Goal: Information Seeking & Learning: Learn about a topic

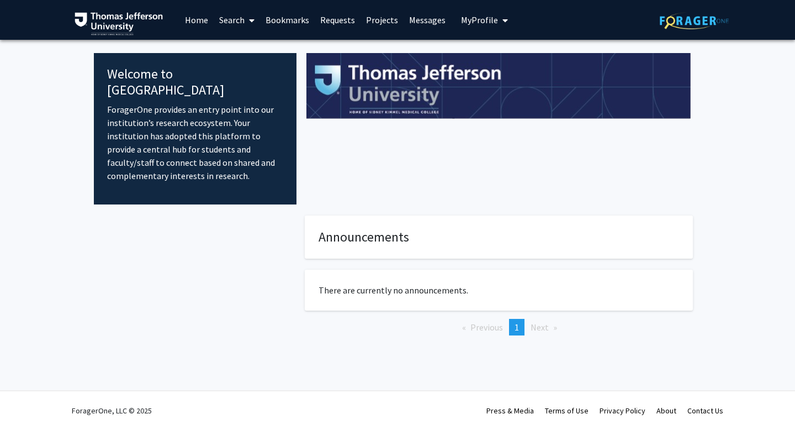
click at [235, 19] on link "Search" at bounding box center [237, 20] width 46 height 39
click at [247, 55] on span "Faculty/Staff" at bounding box center [254, 51] width 81 height 22
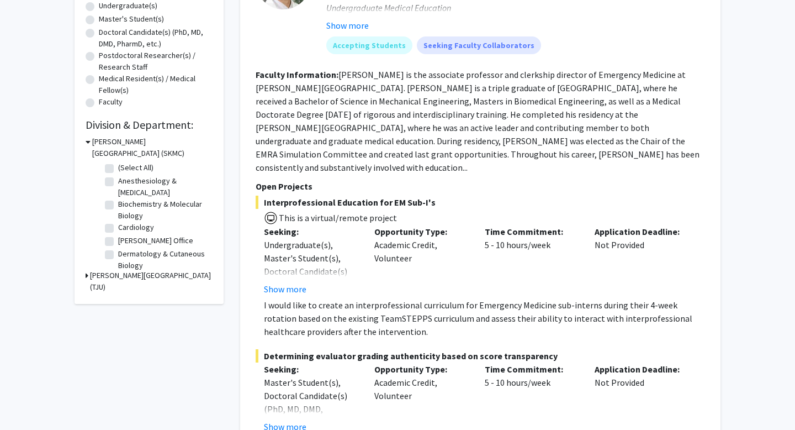
click at [118, 184] on label "Anesthesiology & [MEDICAL_DATA]" at bounding box center [164, 186] width 92 height 23
click at [118, 182] on input "Anesthesiology & [MEDICAL_DATA]" at bounding box center [121, 178] width 7 height 7
checkbox input "true"
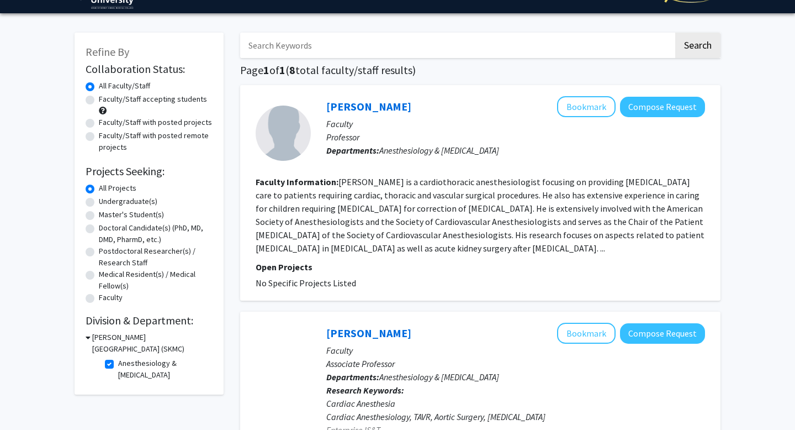
scroll to position [30, 0]
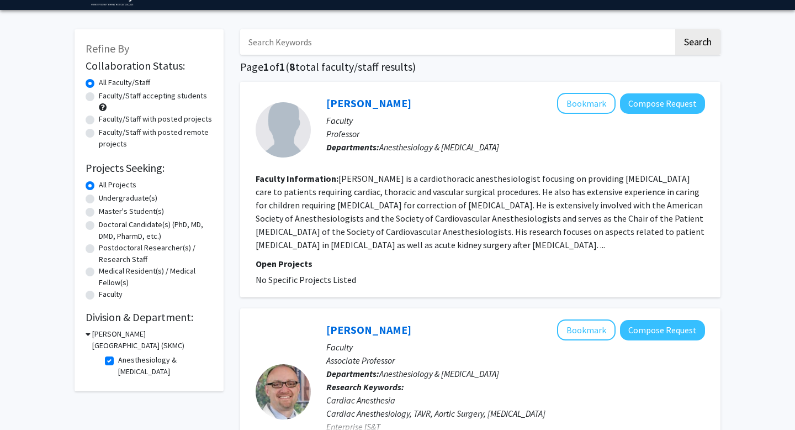
click at [284, 143] on div at bounding box center [283, 129] width 55 height 55
click at [356, 106] on link "[PERSON_NAME]" at bounding box center [368, 103] width 85 height 14
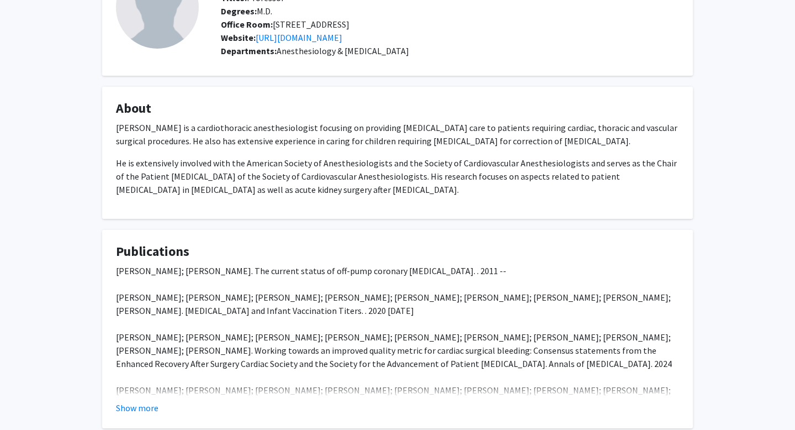
scroll to position [176, 0]
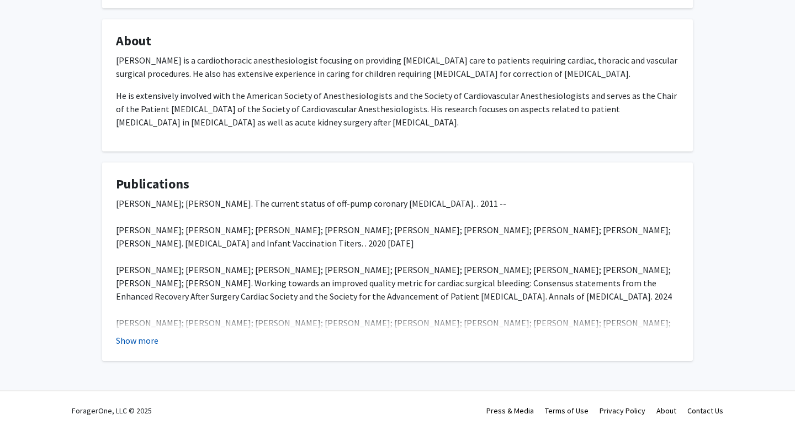
click at [148, 343] on button "Show more" at bounding box center [137, 340] width 43 height 13
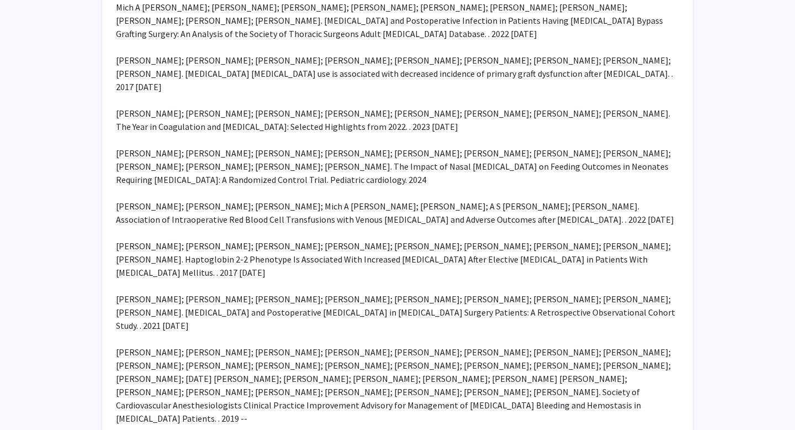
scroll to position [1569, 0]
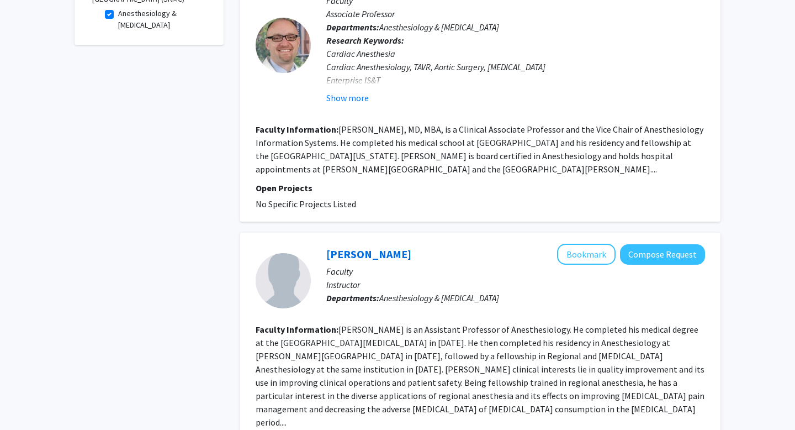
scroll to position [377, 0]
click at [360, 95] on button "Show more" at bounding box center [347, 97] width 43 height 13
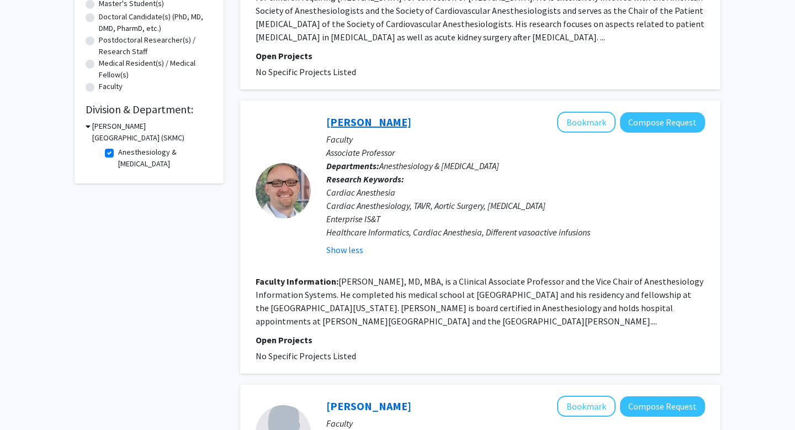
scroll to position [238, 0]
click at [361, 120] on link "[PERSON_NAME]" at bounding box center [368, 121] width 85 height 14
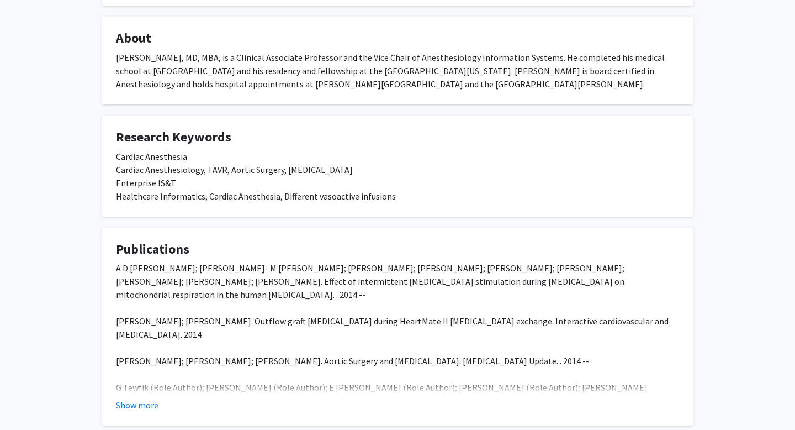
scroll to position [240, 0]
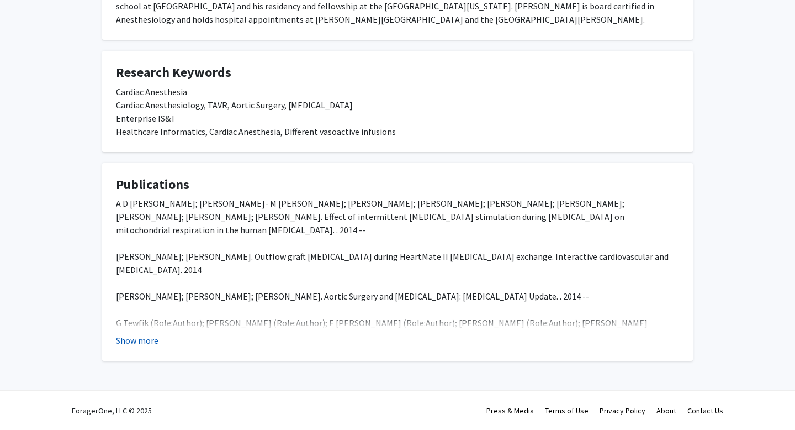
click at [131, 347] on button "Show more" at bounding box center [137, 340] width 43 height 13
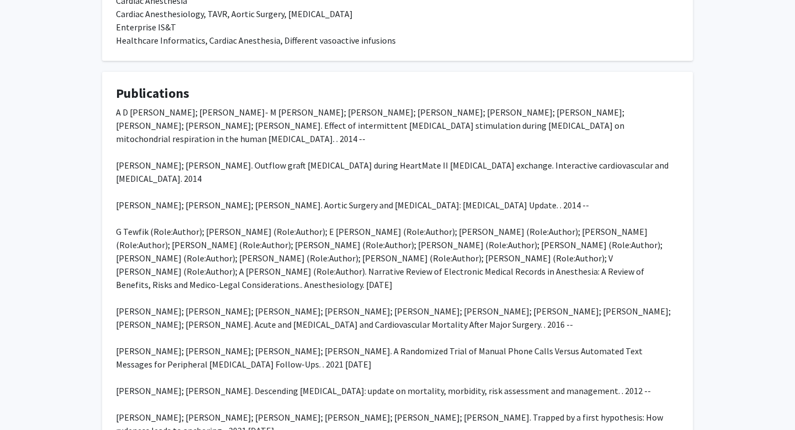
scroll to position [324, 0]
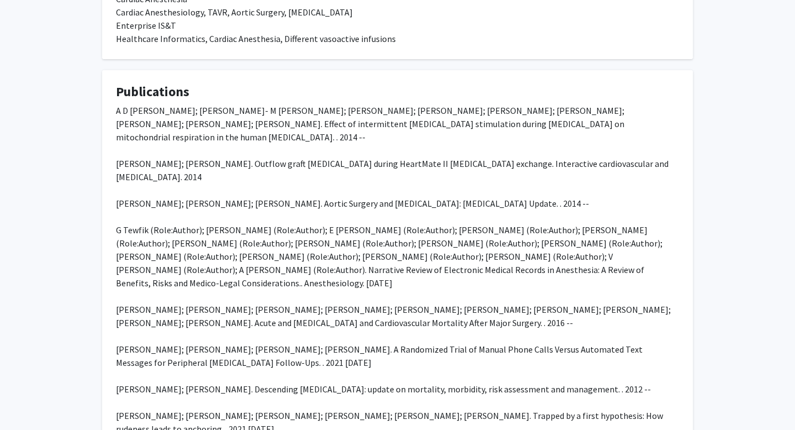
drag, startPoint x: 288, startPoint y: 217, endPoint x: 563, endPoint y: 214, distance: 275.7
click at [563, 214] on div "A D [PERSON_NAME]; [PERSON_NAME]- M [PERSON_NAME]; [PERSON_NAME]; [PERSON_NAME]…" at bounding box center [397, 289] width 563 height 371
copy div "Aortic Surgery and [MEDICAL_DATA]: [MEDICAL_DATA] Update"
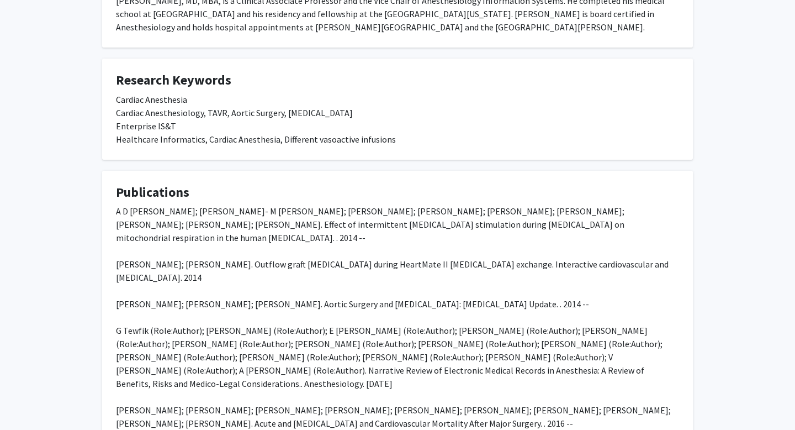
scroll to position [0, 0]
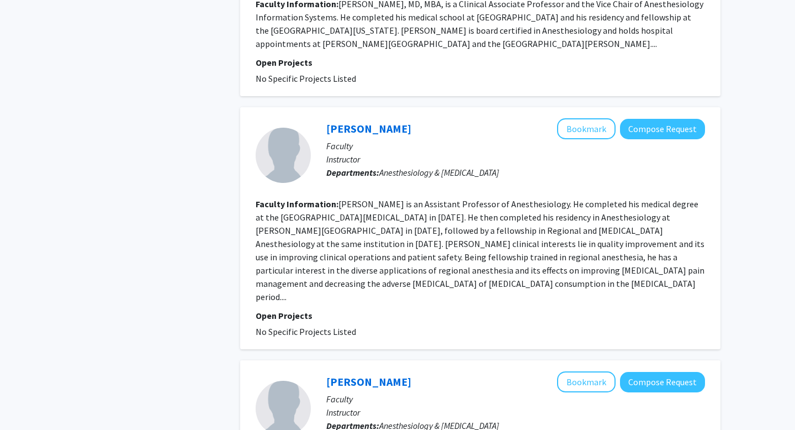
scroll to position [507, 0]
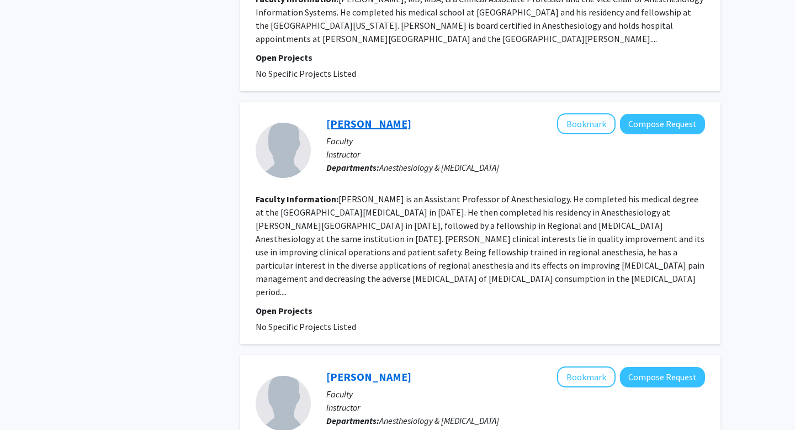
click at [357, 130] on link "[PERSON_NAME]" at bounding box center [368, 124] width 85 height 14
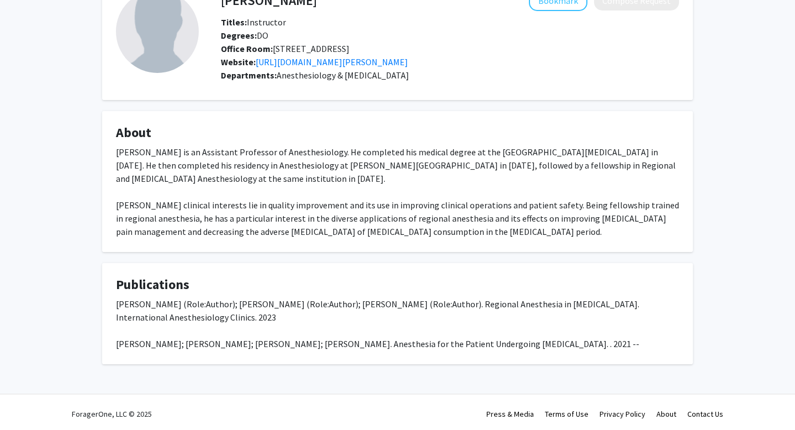
scroll to position [73, 0]
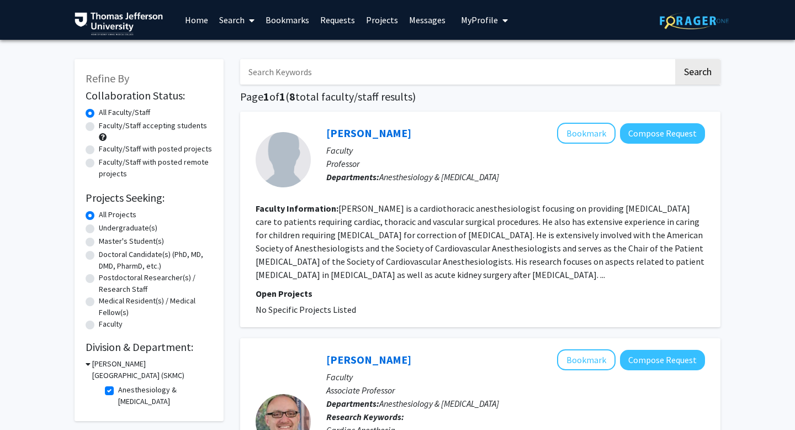
click at [118, 388] on label "Anesthesiology & [MEDICAL_DATA]" at bounding box center [164, 395] width 92 height 23
click at [118, 388] on input "Anesthesiology & [MEDICAL_DATA]" at bounding box center [121, 387] width 7 height 7
checkbox input "false"
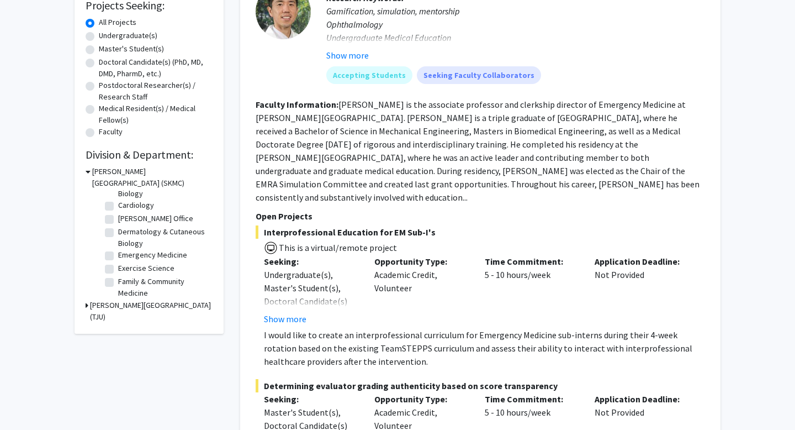
scroll to position [57, 0]
click at [118, 229] on label "Dermatology & Cutaneous Biology" at bounding box center [164, 232] width 92 height 23
click at [118, 228] on input "Dermatology & Cutaneous Biology" at bounding box center [121, 224] width 7 height 7
checkbox input "true"
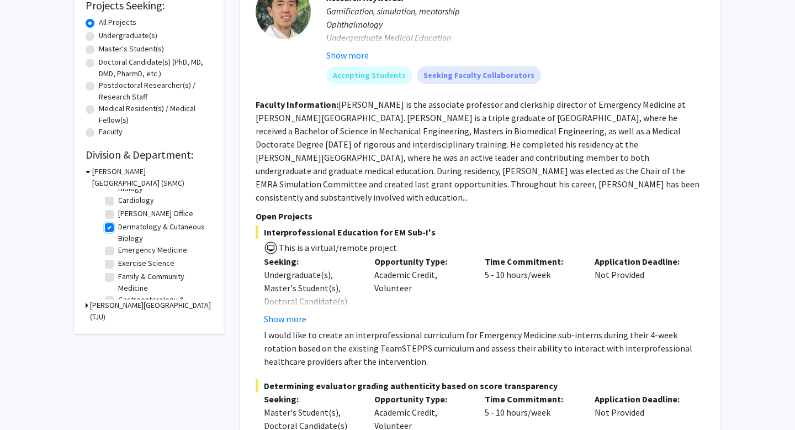
checkbox input "true"
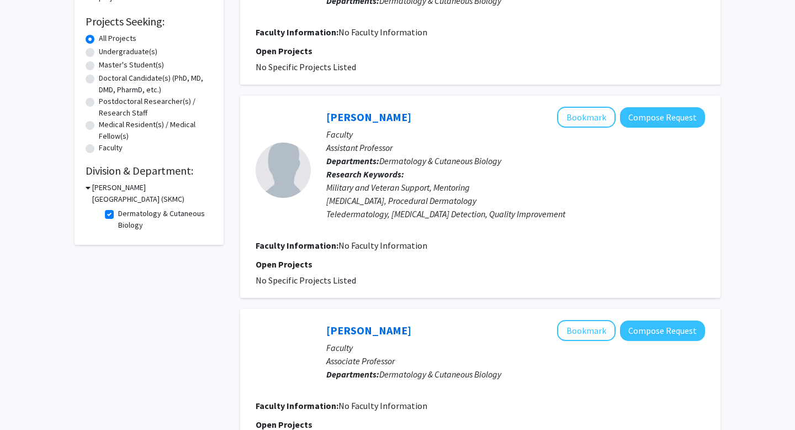
scroll to position [172, 0]
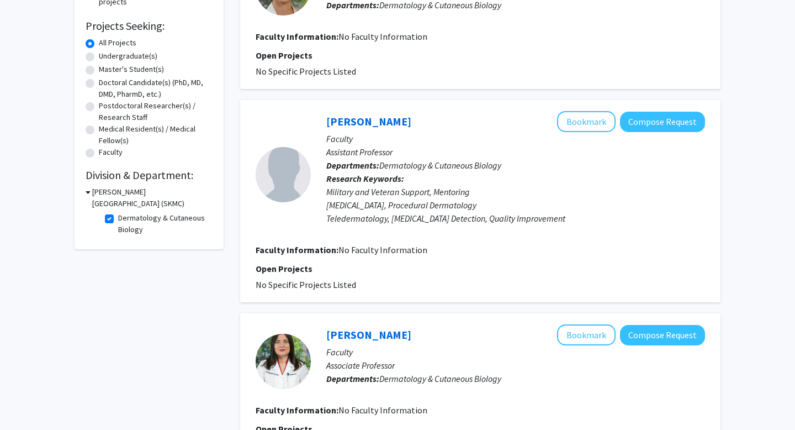
click at [118, 215] on label "Dermatology & Cutaneous Biology" at bounding box center [164, 223] width 92 height 23
click at [118, 215] on input "Dermatology & Cutaneous Biology" at bounding box center [121, 215] width 7 height 7
checkbox input "false"
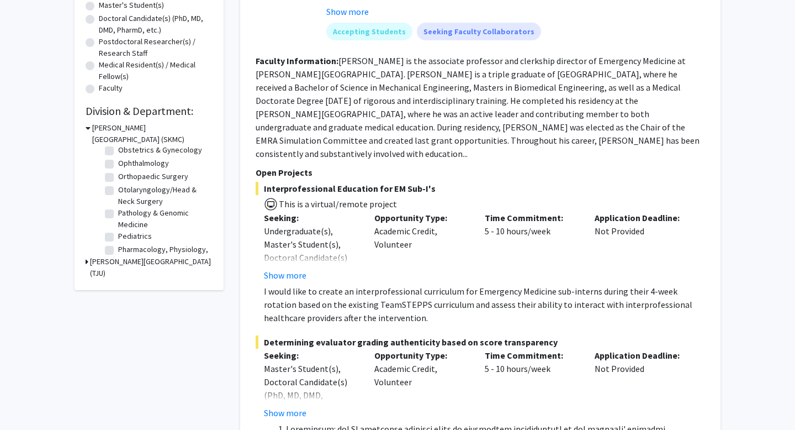
scroll to position [331, 0]
click at [118, 175] on label "Ophthalmology" at bounding box center [143, 172] width 51 height 12
click at [118, 173] on input "Ophthalmology" at bounding box center [121, 169] width 7 height 7
checkbox input "true"
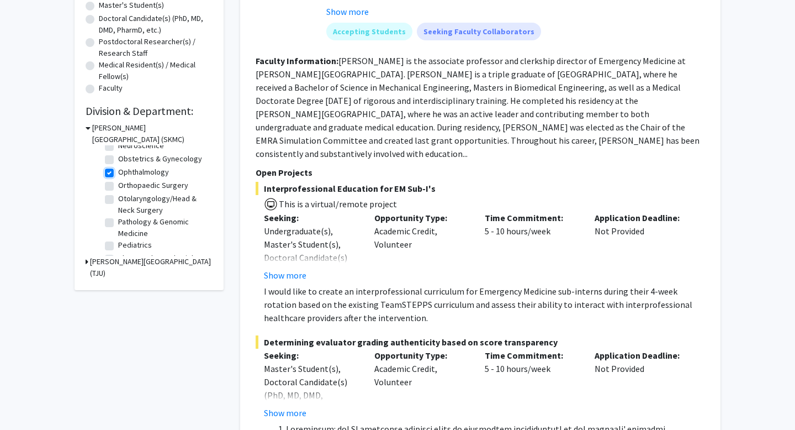
checkbox input "true"
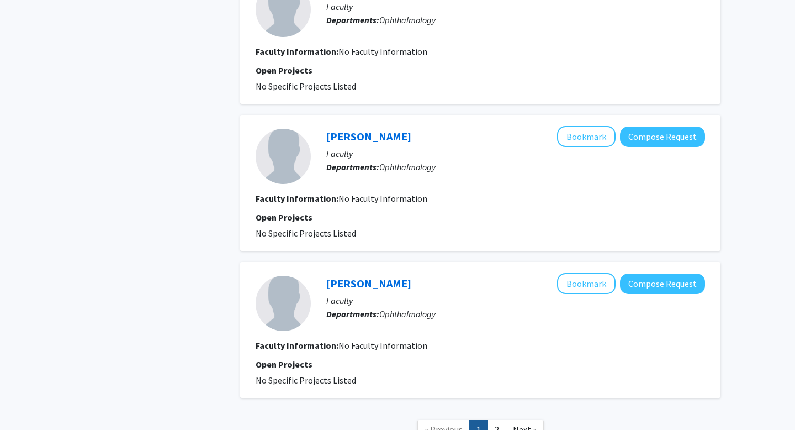
scroll to position [1329, 0]
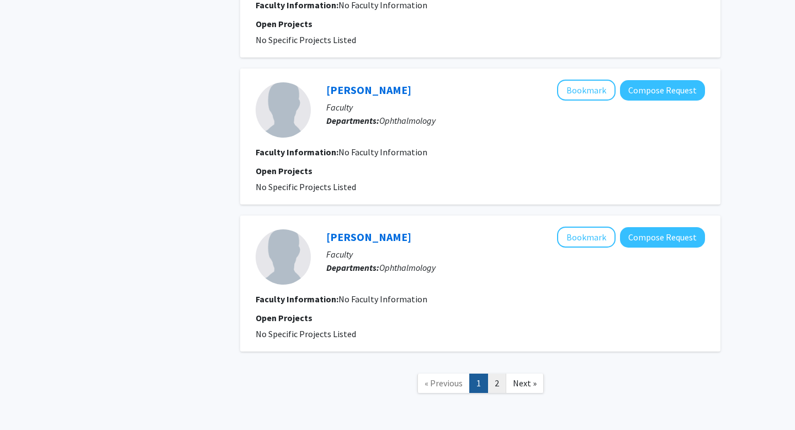
click at [496, 384] on link "2" at bounding box center [497, 382] width 19 height 19
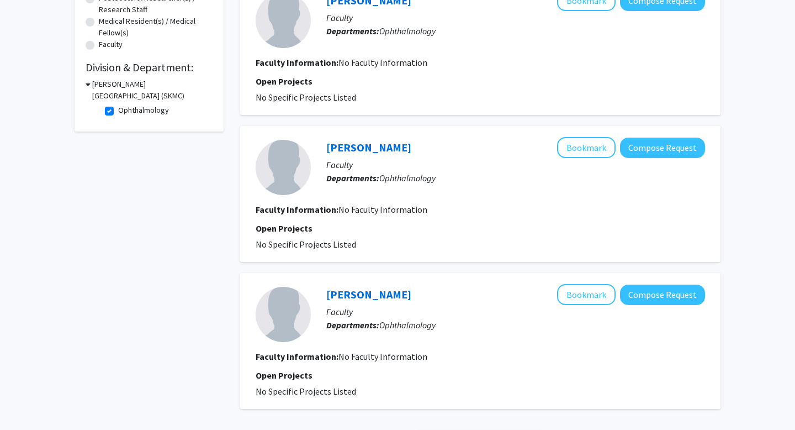
scroll to position [361, 0]
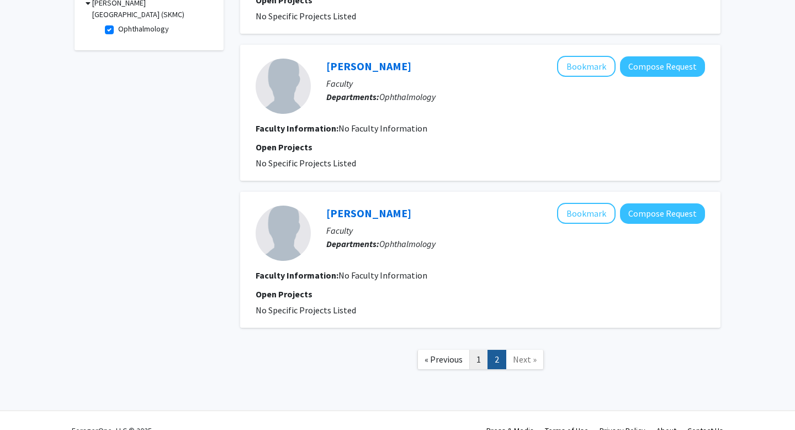
click at [478, 361] on link "1" at bounding box center [479, 359] width 19 height 19
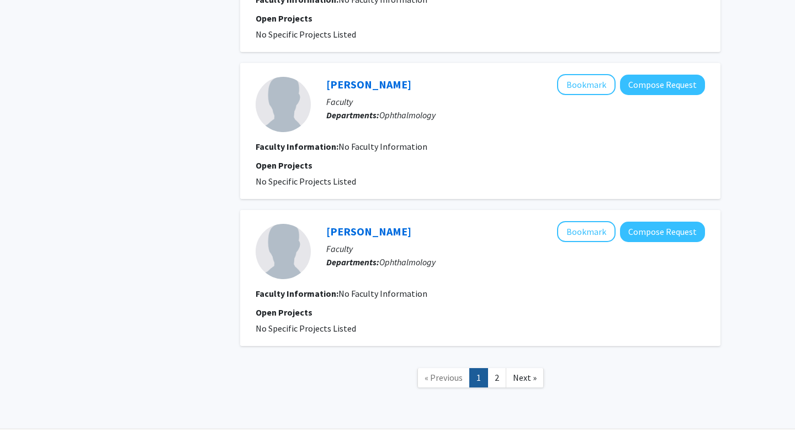
scroll to position [1373, 0]
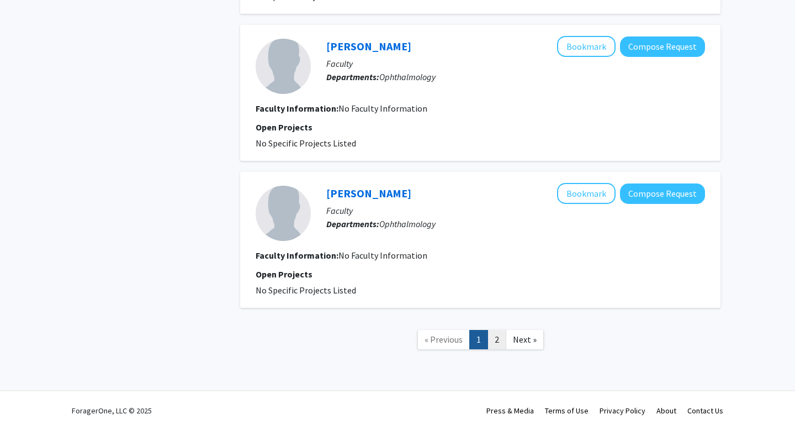
click at [498, 342] on link "2" at bounding box center [497, 339] width 19 height 19
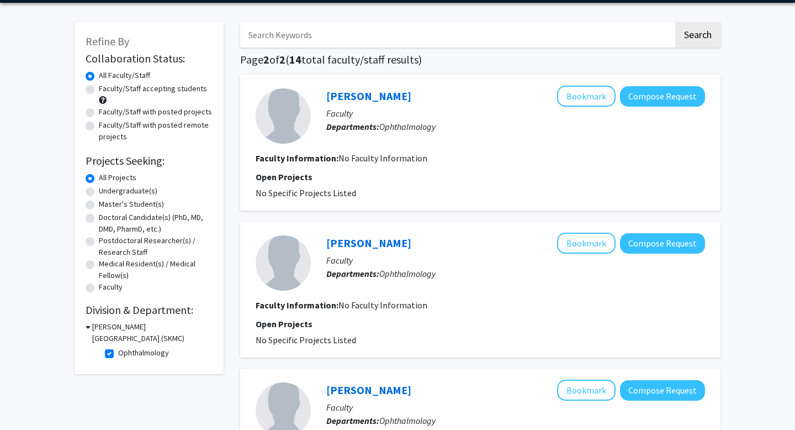
scroll to position [11, 0]
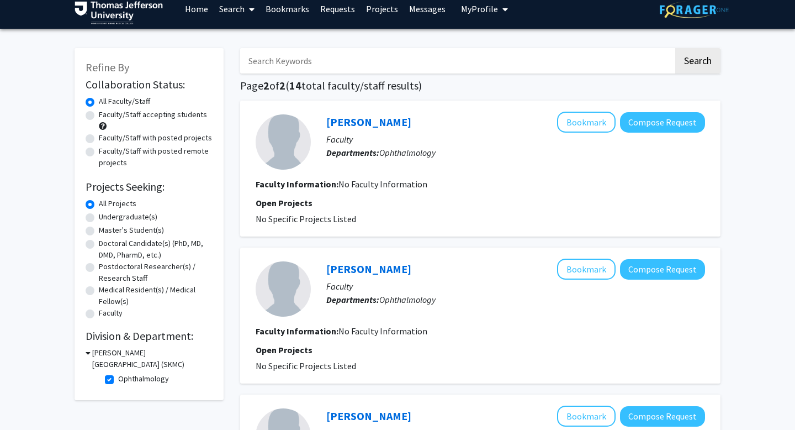
click at [118, 381] on label "Ophthalmology" at bounding box center [143, 379] width 51 height 12
click at [118, 380] on input "Ophthalmology" at bounding box center [121, 376] width 7 height 7
checkbox input "false"
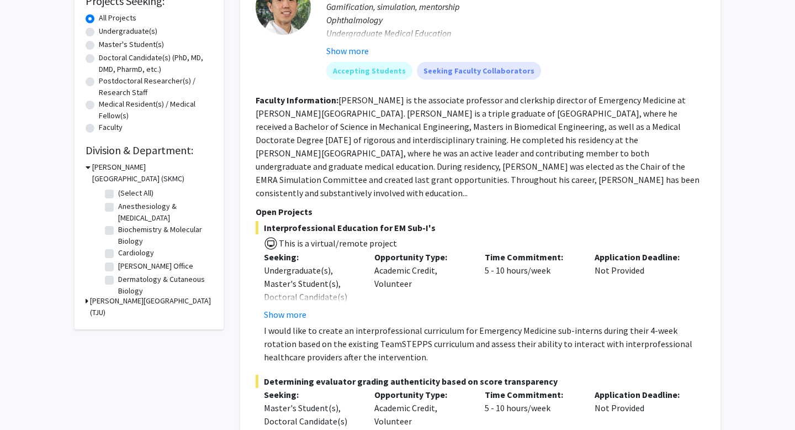
scroll to position [239, 0]
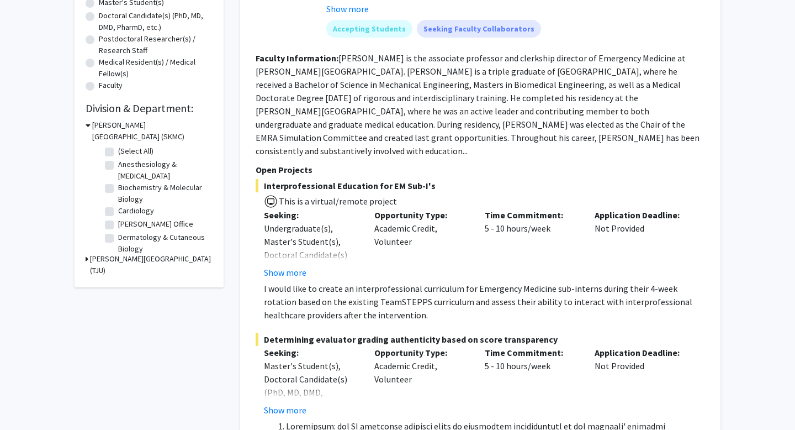
click at [118, 166] on label "Anesthesiology & [MEDICAL_DATA]" at bounding box center [164, 170] width 92 height 23
click at [118, 166] on input "Anesthesiology & [MEDICAL_DATA]" at bounding box center [121, 162] width 7 height 7
checkbox input "true"
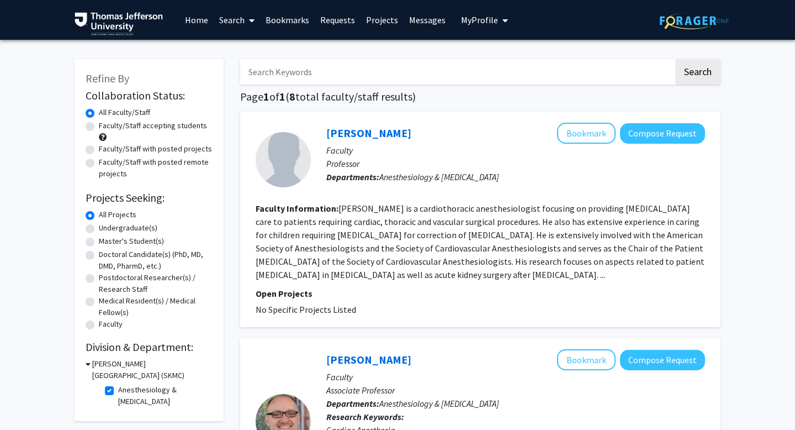
click at [118, 391] on label "Anesthesiology & [MEDICAL_DATA]" at bounding box center [164, 395] width 92 height 23
click at [118, 391] on input "Anesthesiology & [MEDICAL_DATA]" at bounding box center [121, 387] width 7 height 7
checkbox input "false"
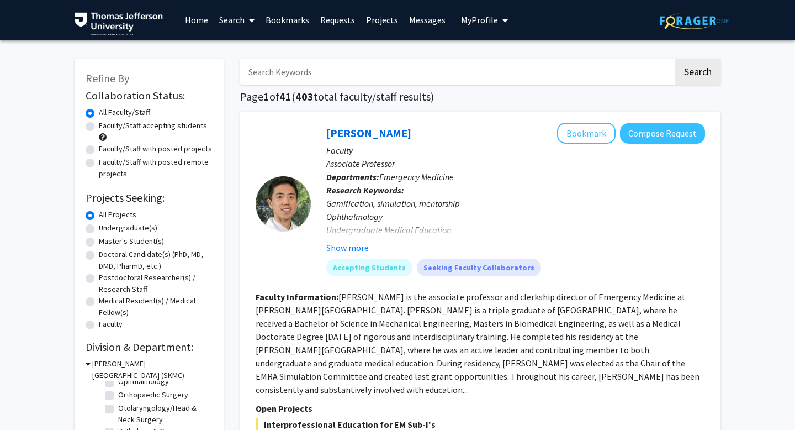
scroll to position [354, 0]
click at [118, 387] on label "Ophthalmology" at bounding box center [143, 385] width 51 height 12
click at [118, 387] on input "Ophthalmology" at bounding box center [121, 382] width 7 height 7
checkbox input "true"
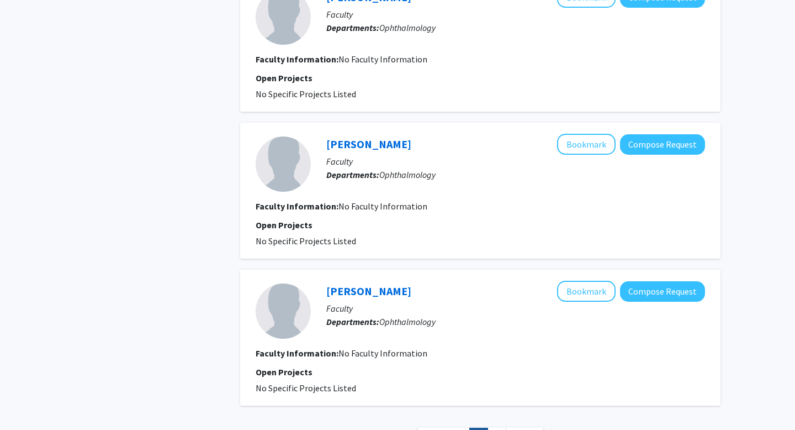
scroll to position [1373, 0]
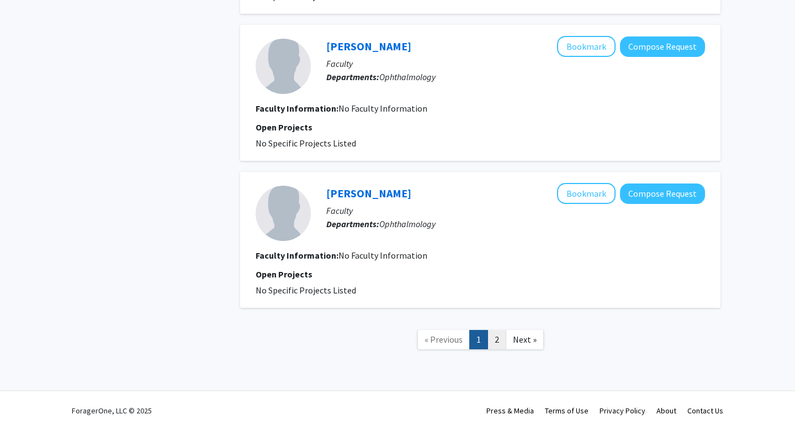
click at [494, 338] on link "2" at bounding box center [497, 339] width 19 height 19
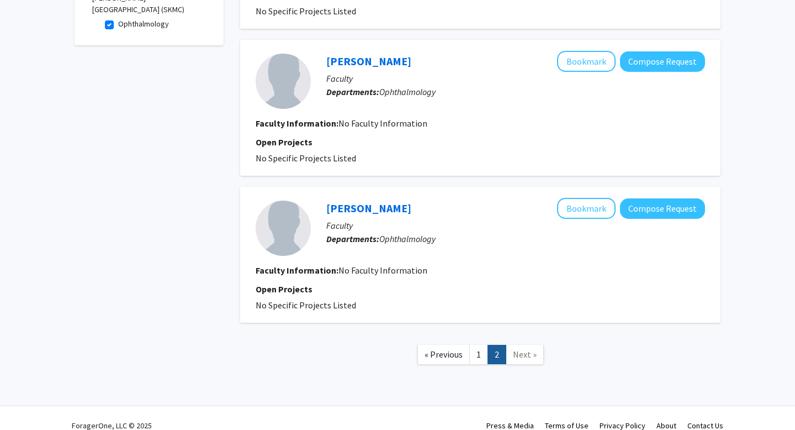
scroll to position [366, 0]
click at [478, 360] on link "1" at bounding box center [479, 353] width 19 height 19
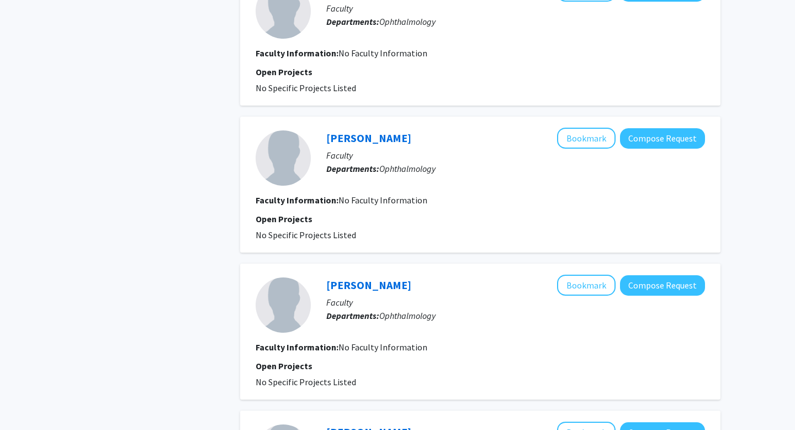
scroll to position [1373, 0]
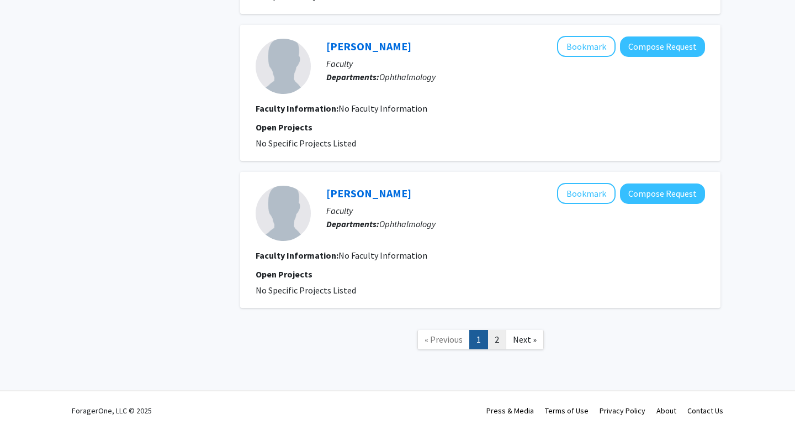
click at [502, 342] on link "2" at bounding box center [497, 339] width 19 height 19
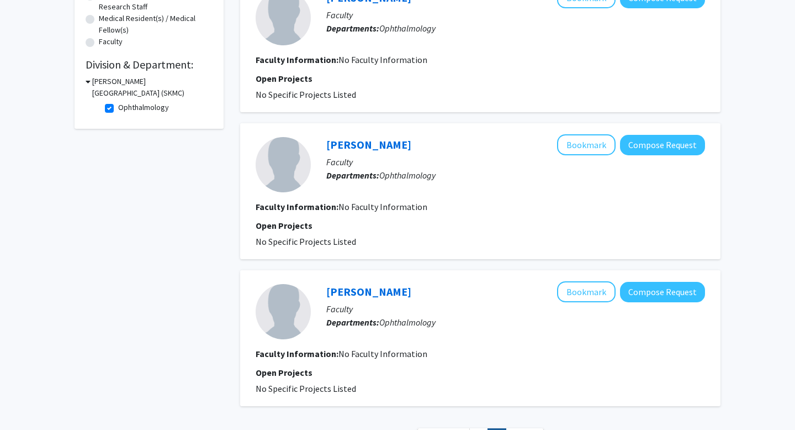
scroll to position [336, 0]
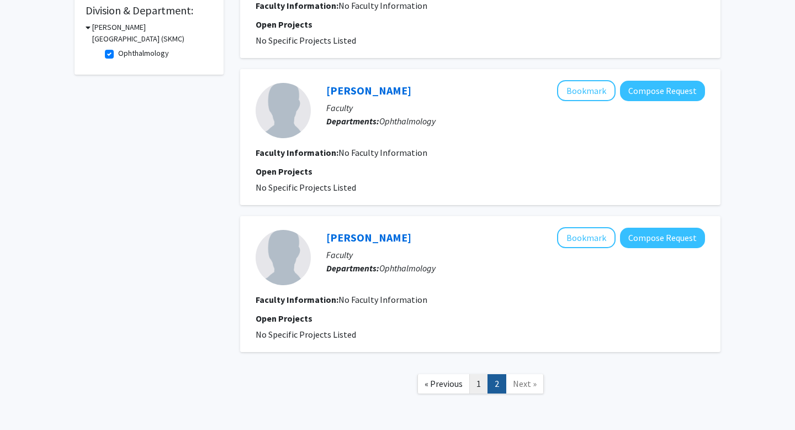
click at [481, 389] on link "1" at bounding box center [479, 383] width 19 height 19
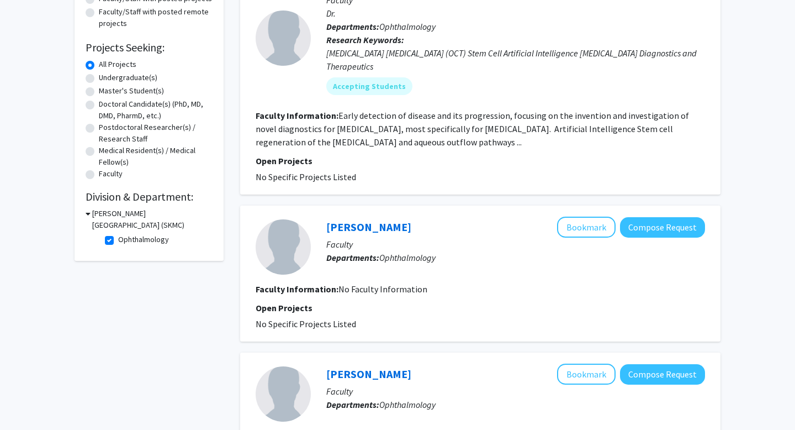
scroll to position [68, 0]
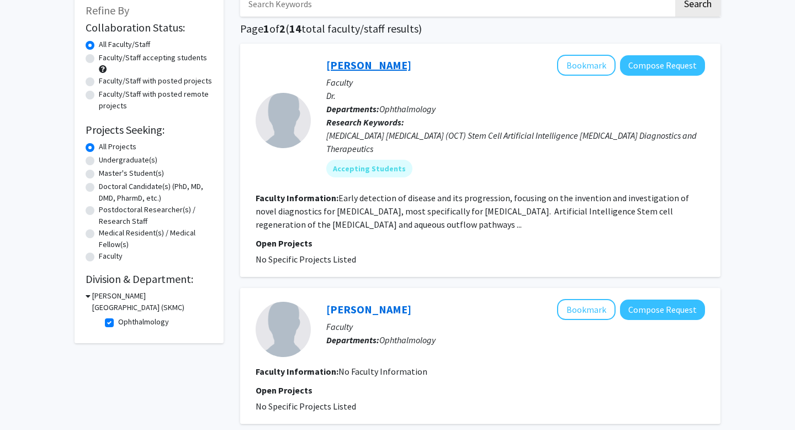
click at [368, 62] on link "[PERSON_NAME]" at bounding box center [368, 65] width 85 height 14
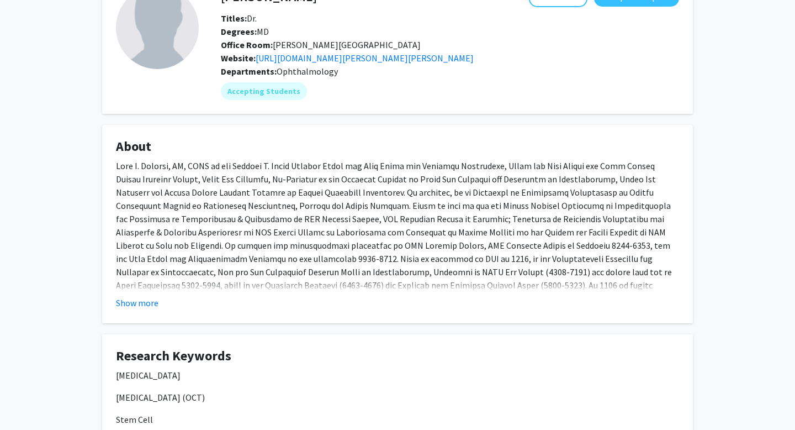
scroll to position [82, 0]
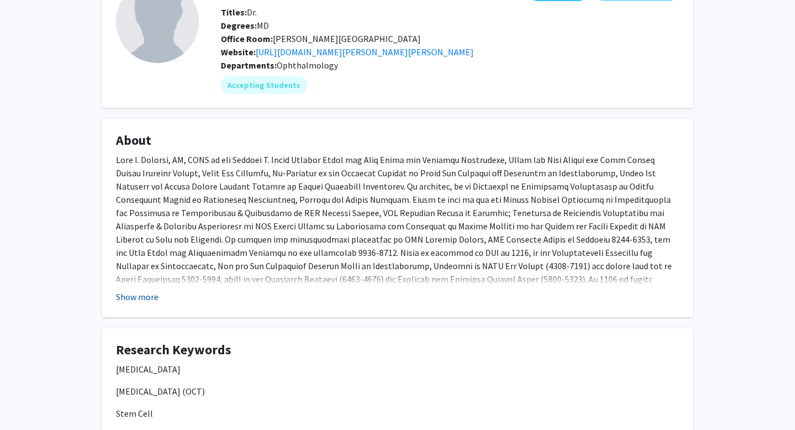
click at [144, 297] on button "Show more" at bounding box center [137, 296] width 43 height 13
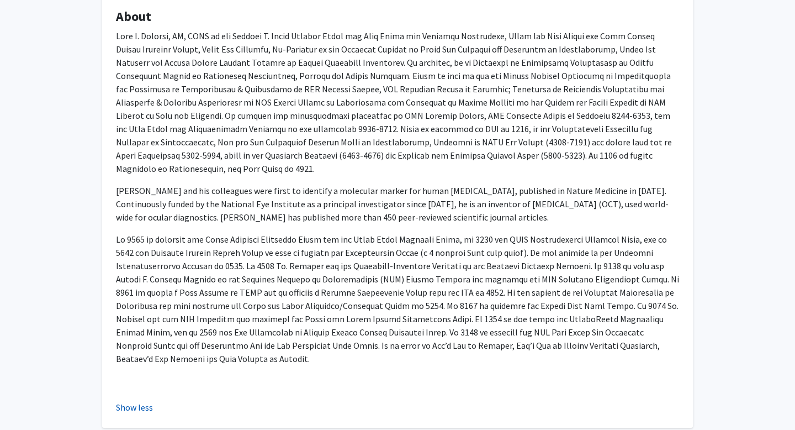
scroll to position [204, 0]
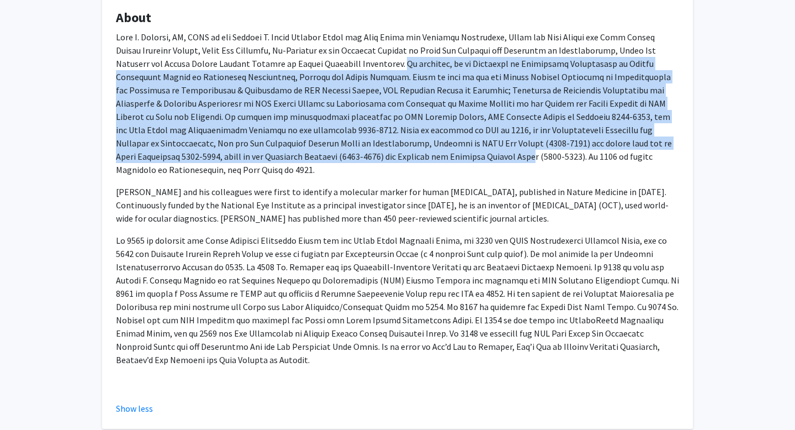
drag, startPoint x: 350, startPoint y: 65, endPoint x: 341, endPoint y: 151, distance: 87.2
click at [341, 151] on span at bounding box center [394, 103] width 556 height 144
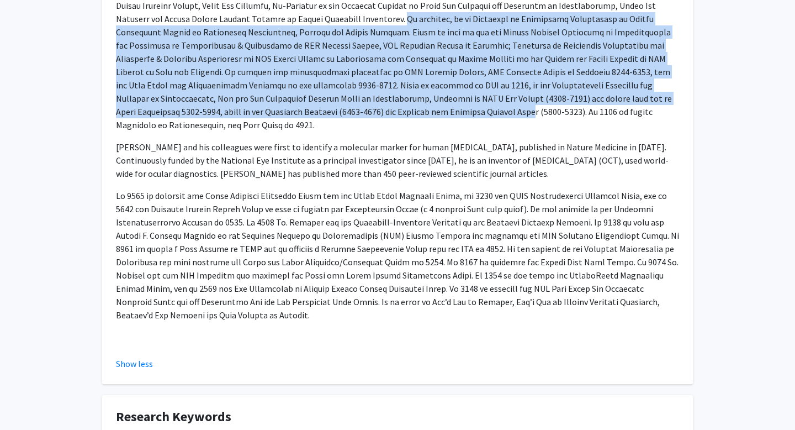
scroll to position [256, 0]
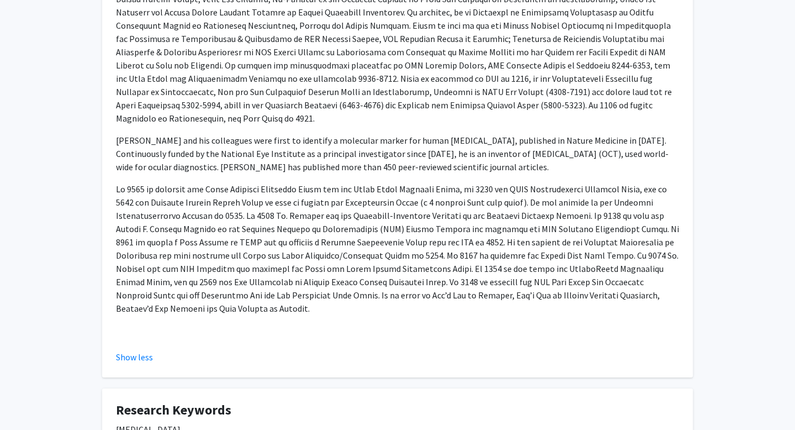
click at [242, 251] on p at bounding box center [397, 248] width 563 height 133
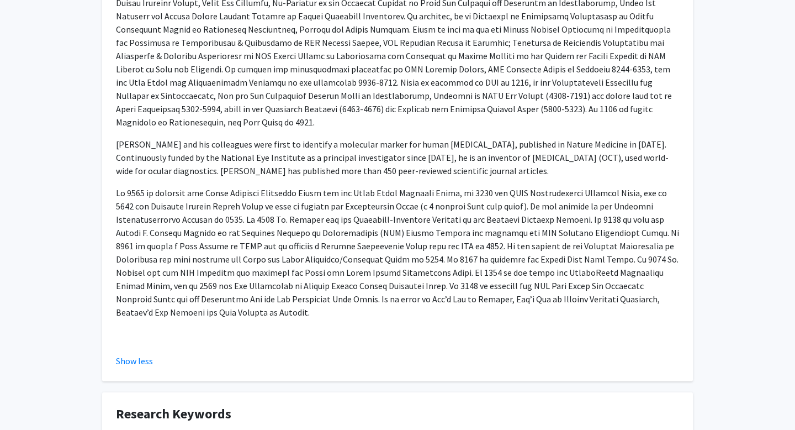
scroll to position [0, 0]
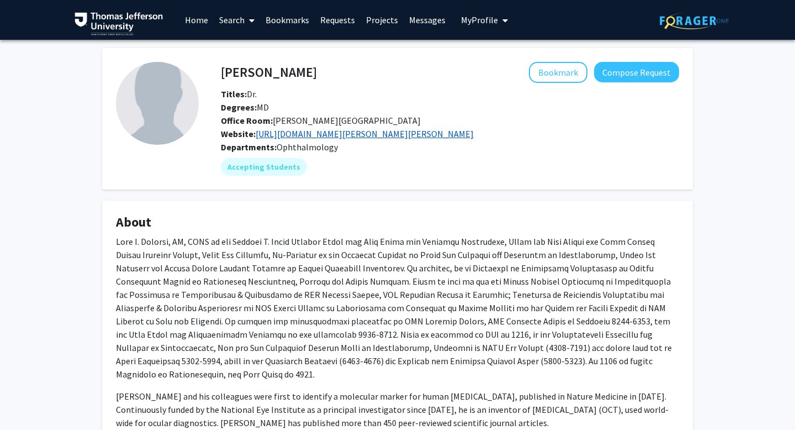
click at [333, 136] on link "[URL][DOMAIN_NAME][PERSON_NAME][PERSON_NAME]" at bounding box center [365, 133] width 218 height 11
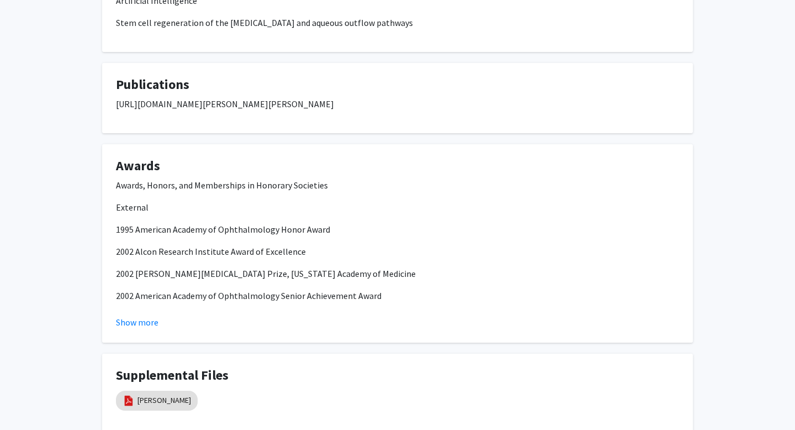
scroll to position [901, 0]
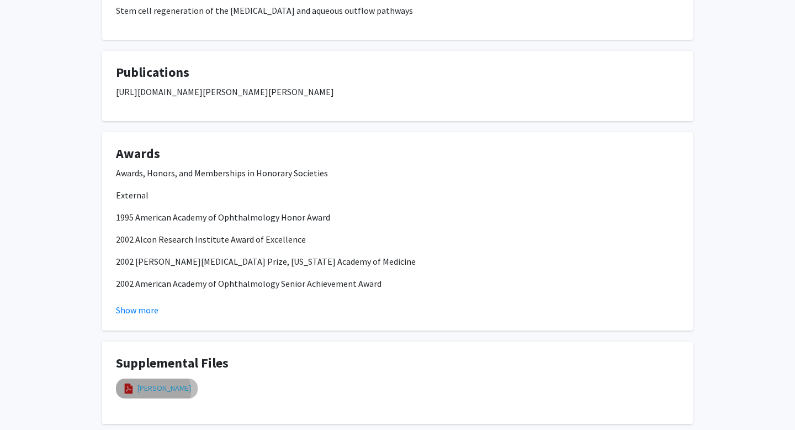
click at [152, 382] on link "[PERSON_NAME]" at bounding box center [165, 388] width 54 height 12
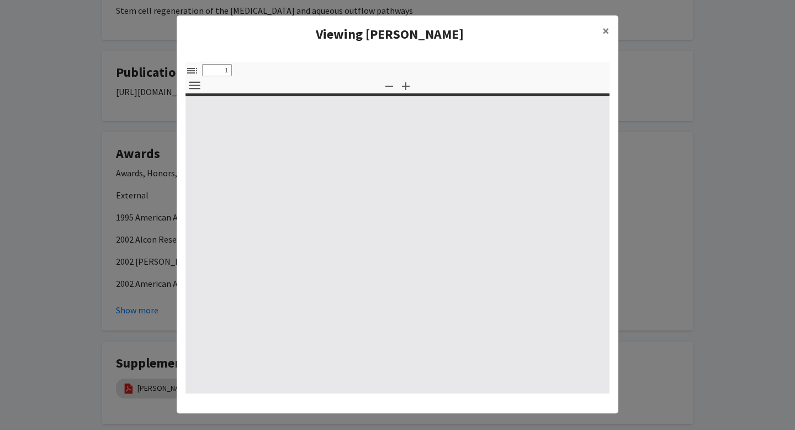
select select "custom"
type input "0"
select select "custom"
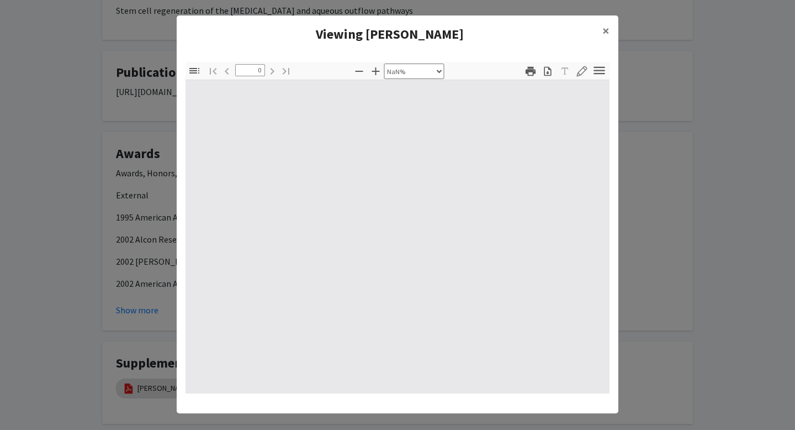
type input "1"
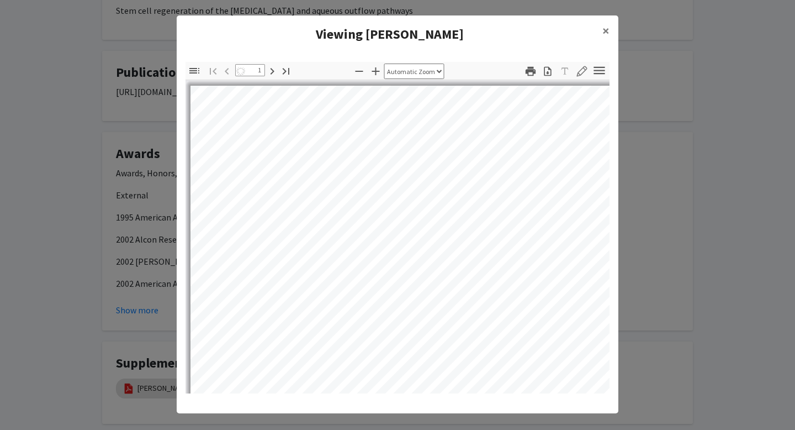
select select "auto"
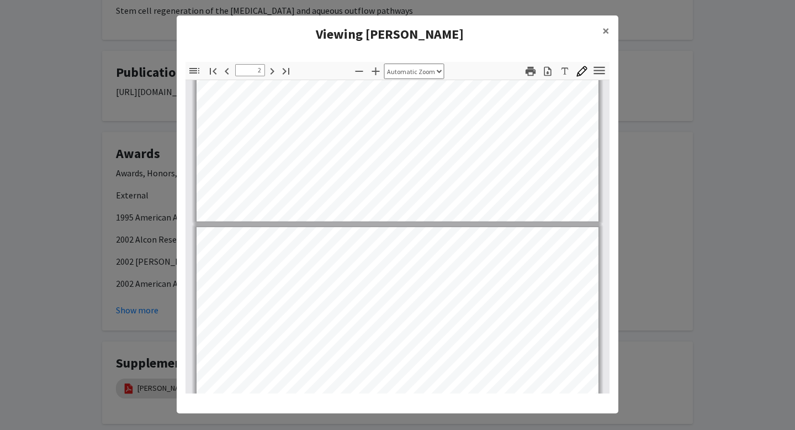
scroll to position [933, 0]
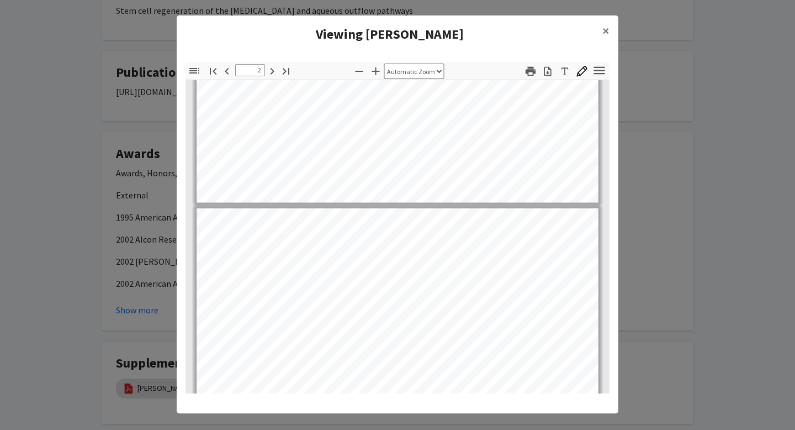
type input "3"
click at [604, 30] on span "×" at bounding box center [606, 30] width 7 height 17
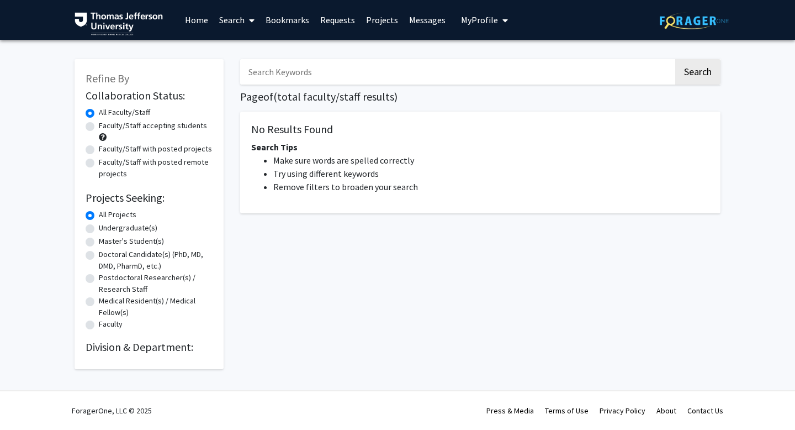
click at [231, 20] on link "Search" at bounding box center [237, 20] width 46 height 39
click at [247, 51] on span "Faculty/Staff" at bounding box center [254, 51] width 81 height 22
click at [238, 19] on link "Search" at bounding box center [237, 20] width 46 height 39
click at [248, 50] on span "Faculty/Staff" at bounding box center [254, 51] width 81 height 22
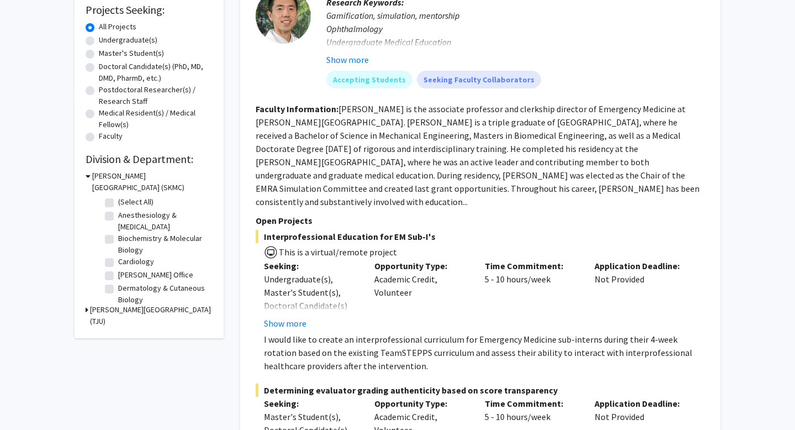
scroll to position [209, 0]
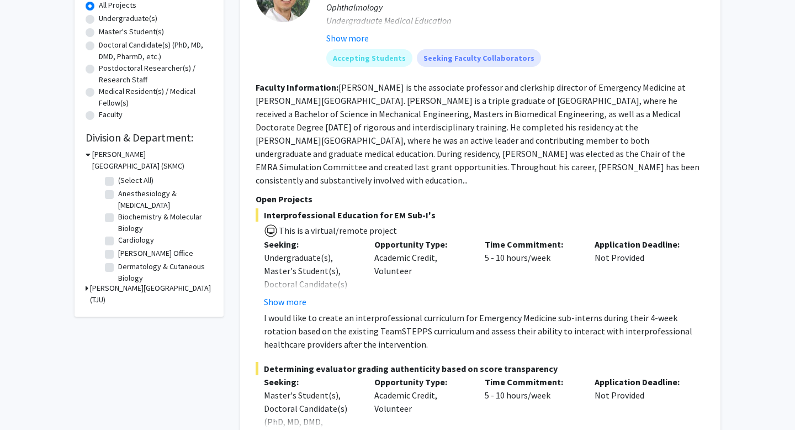
click at [118, 194] on label "Anesthesiology & [MEDICAL_DATA]" at bounding box center [164, 199] width 92 height 23
click at [118, 194] on input "Anesthesiology & [MEDICAL_DATA]" at bounding box center [121, 191] width 7 height 7
checkbox input "true"
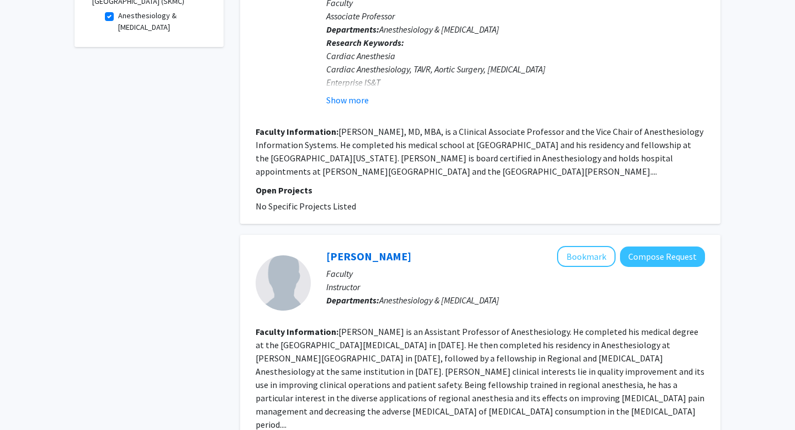
scroll to position [560, 0]
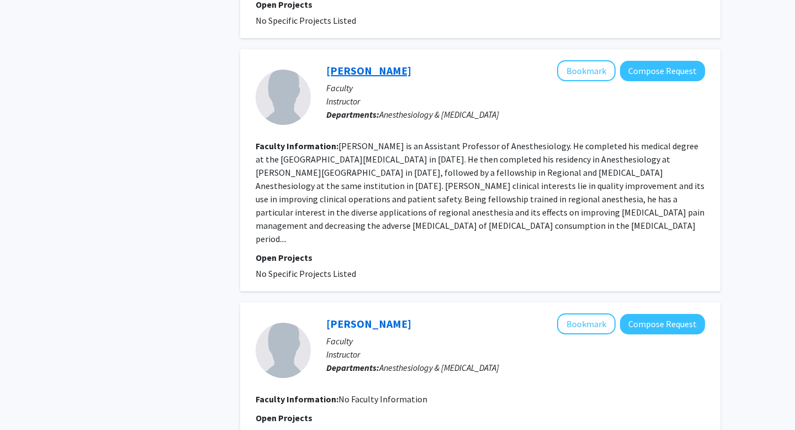
click at [356, 77] on link "[PERSON_NAME]" at bounding box center [368, 71] width 85 height 14
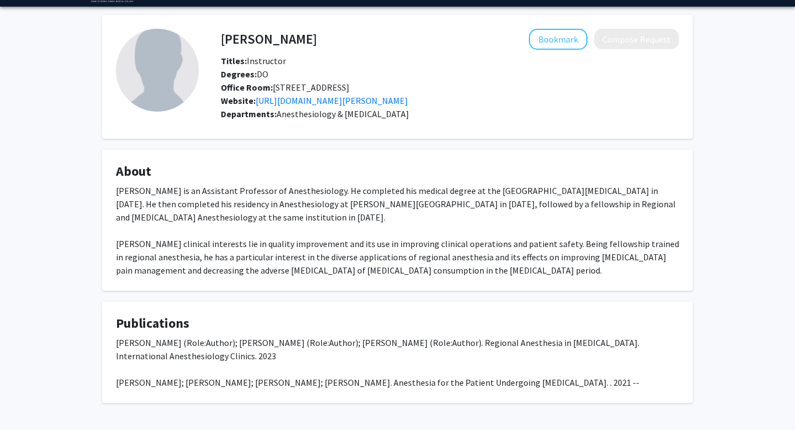
scroll to position [88, 0]
